Goal: Find specific page/section: Find specific page/section

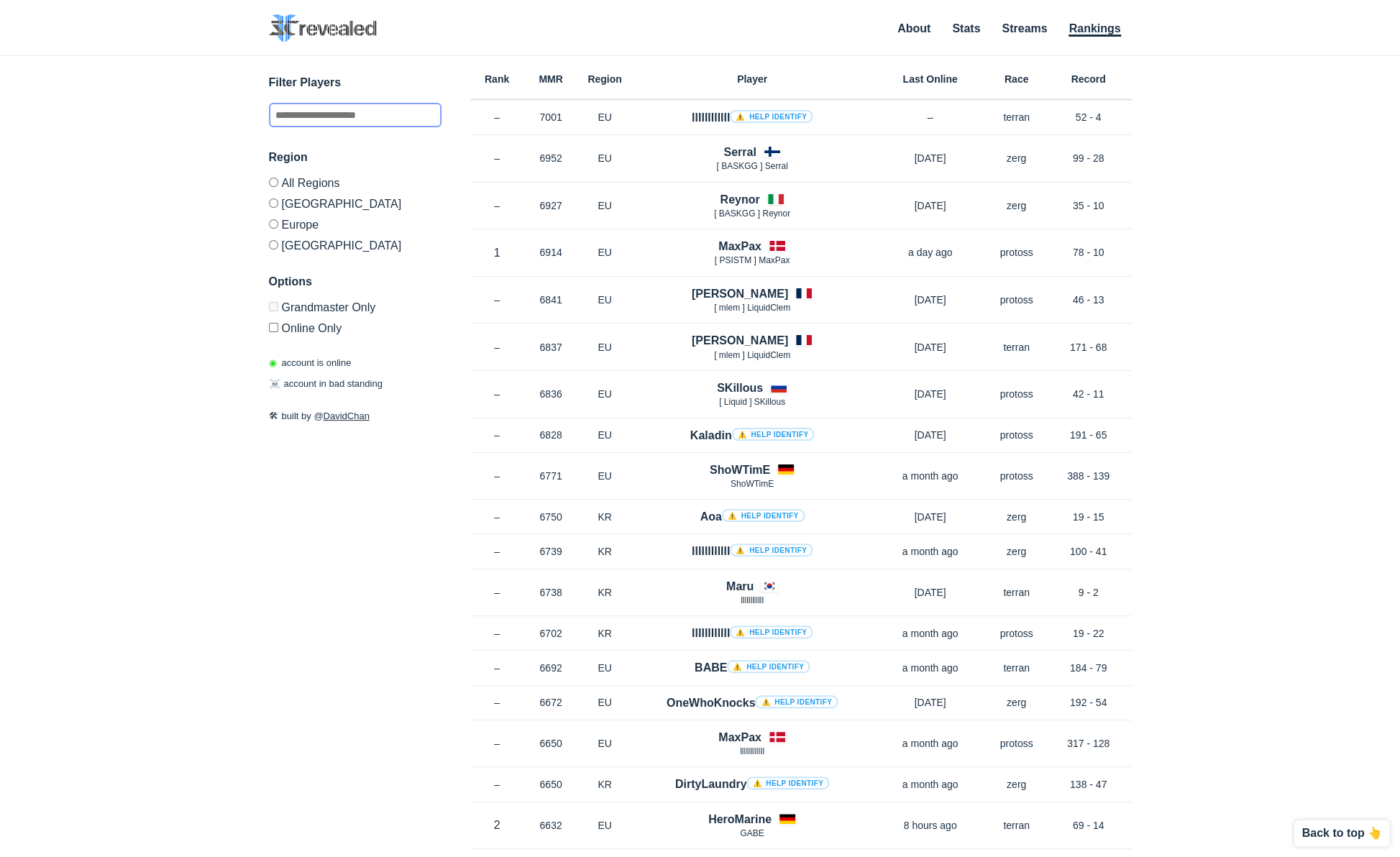
click at [348, 120] on input "text" at bounding box center [355, 115] width 173 height 25
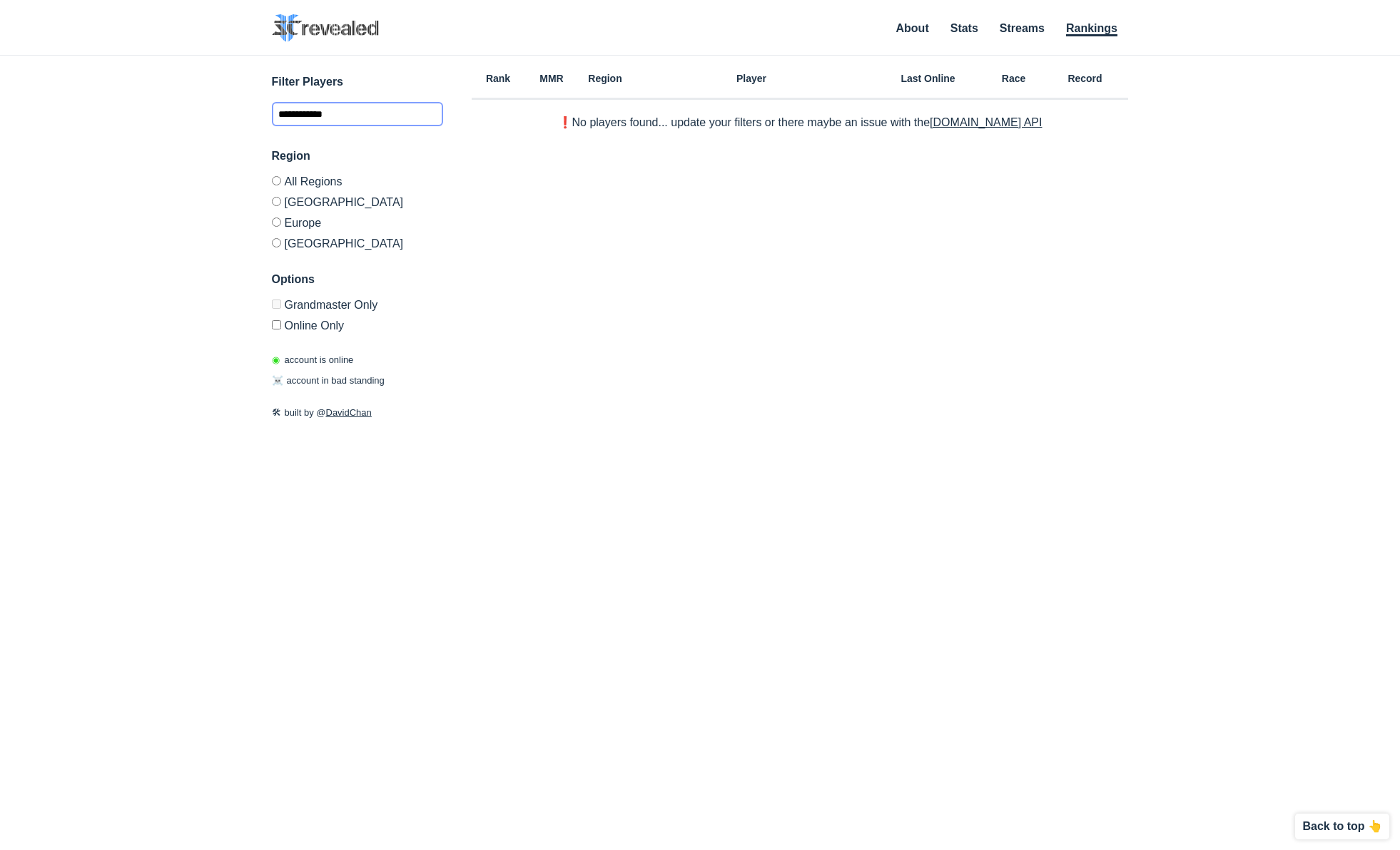
type input "**********"
click at [965, 35] on li "Stats" at bounding box center [965, 30] width 28 height 16
click at [965, 27] on link "Stats" at bounding box center [965, 29] width 28 height 14
